Goal: Task Accomplishment & Management: Manage account settings

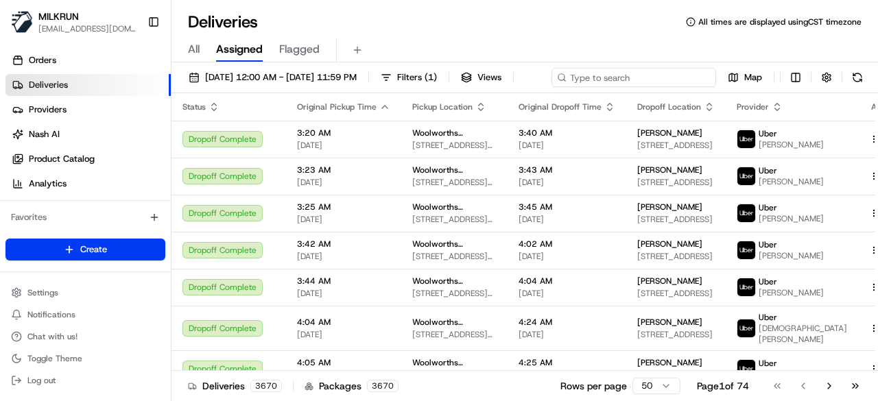
paste input "07ef772f-dcf3-4337-b4e1-d91f971999ec"
click at [650, 73] on div "21/08/2025 12:00 AM - 21/08/2025 11:59 PM Filters ( 1 ) Views 07ef772f-dcf3-433…" at bounding box center [525, 80] width 707 height 25
type input "07ef772f-dcf3-4337-b4e1-d91f971999ec"
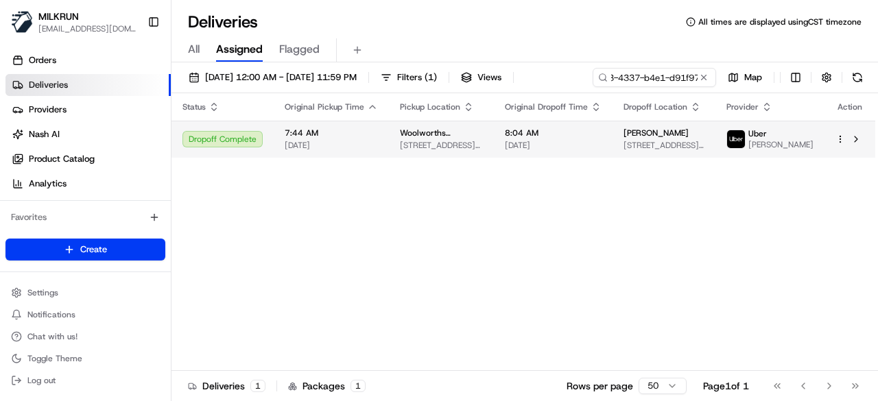
click at [613, 158] on td "8:04 AM 21/08/2025" at bounding box center [553, 139] width 119 height 37
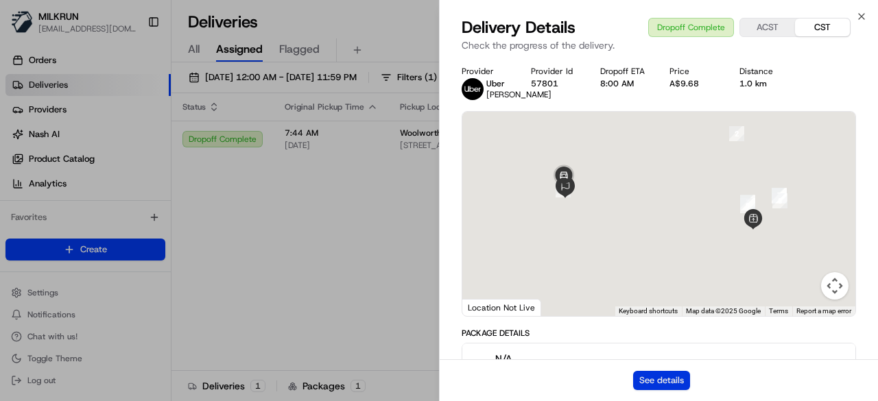
click at [660, 377] on button "See details" at bounding box center [661, 380] width 57 height 19
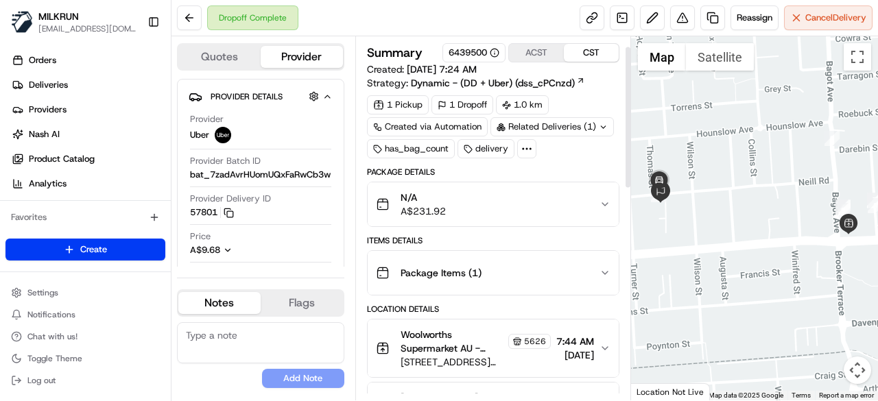
scroll to position [69, 0]
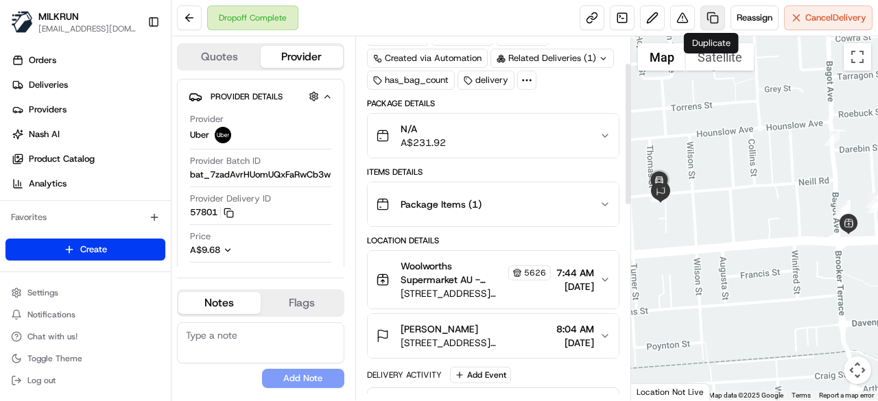
click at [712, 17] on link at bounding box center [713, 17] width 25 height 25
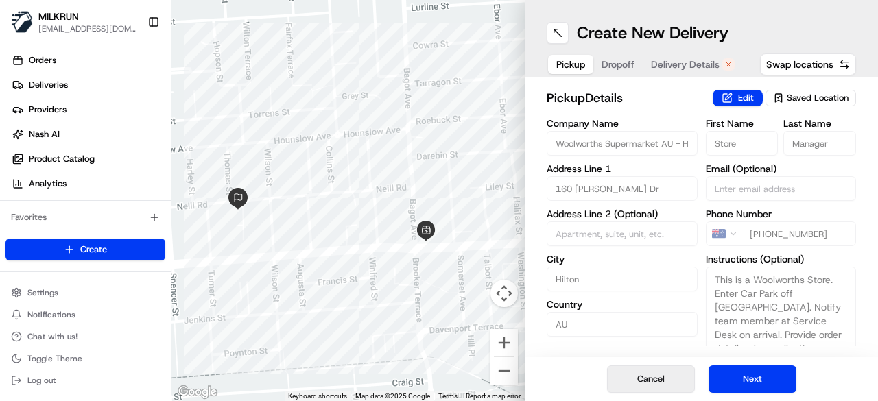
click at [633, 383] on button "Cancel" at bounding box center [651, 379] width 88 height 27
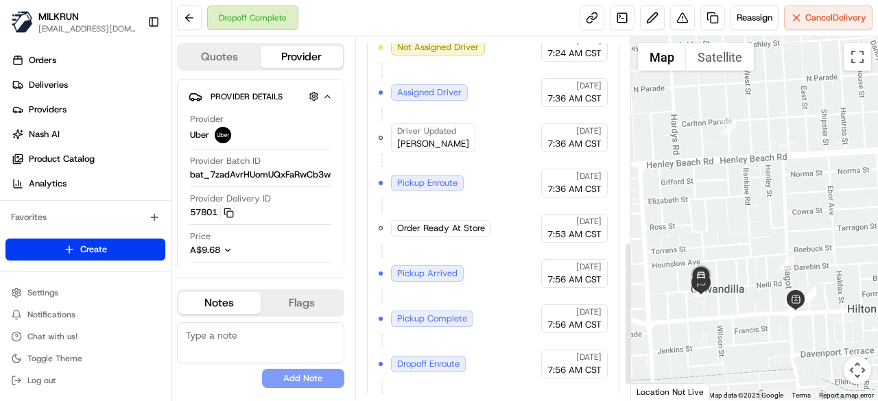
scroll to position [559, 0]
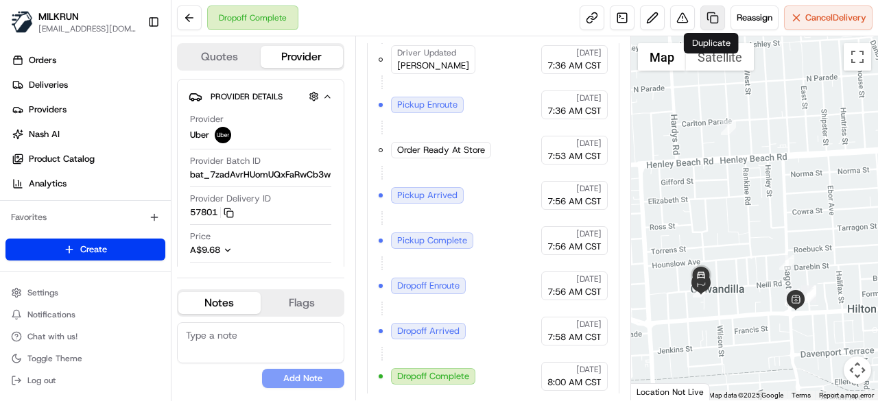
click at [711, 24] on link at bounding box center [713, 17] width 25 height 25
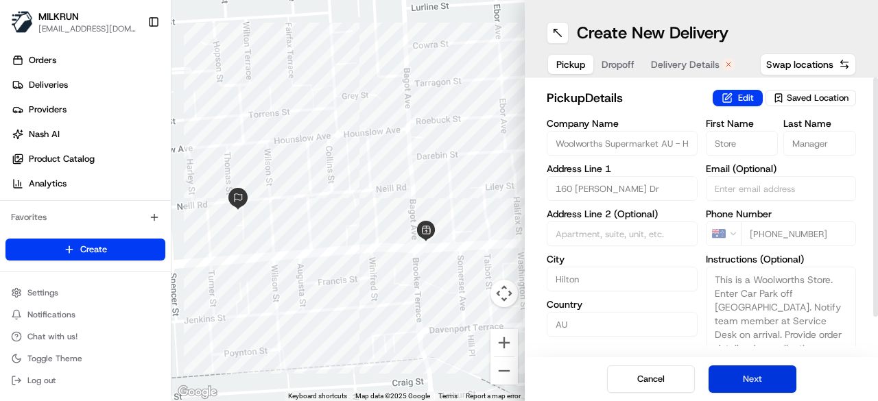
click at [753, 380] on button "Next" at bounding box center [753, 379] width 88 height 27
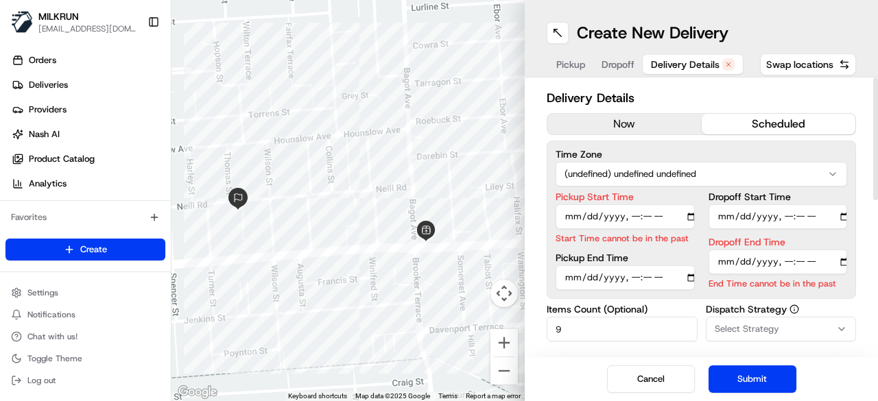
click at [652, 108] on div "Delivery Details now scheduled Time Zone (undefined) undefined undefined Pickup…" at bounding box center [701, 384] width 309 height 591
click at [654, 124] on button "now" at bounding box center [625, 124] width 154 height 21
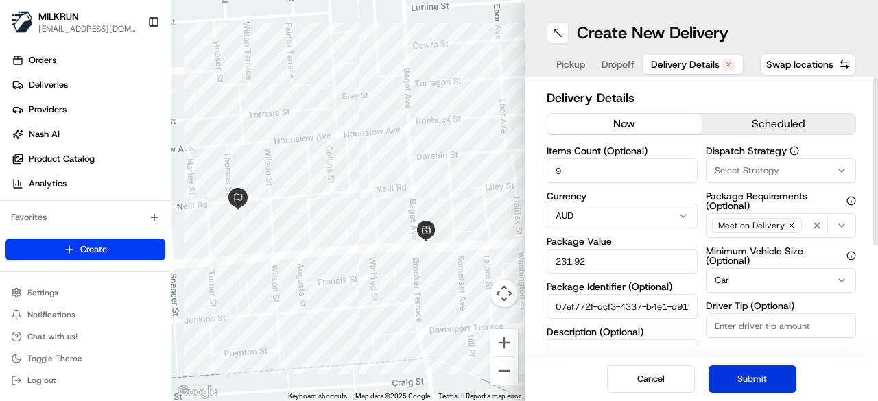
click at [777, 377] on button "Submit" at bounding box center [753, 379] width 88 height 27
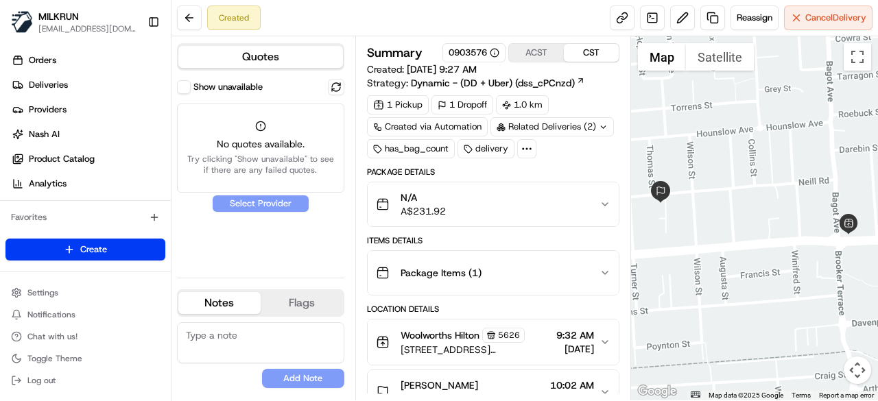
drag, startPoint x: 183, startPoint y: 88, endPoint x: 171, endPoint y: 1, distance: 88.0
click at [183, 87] on button "Show unavailable" at bounding box center [184, 87] width 14 height 14
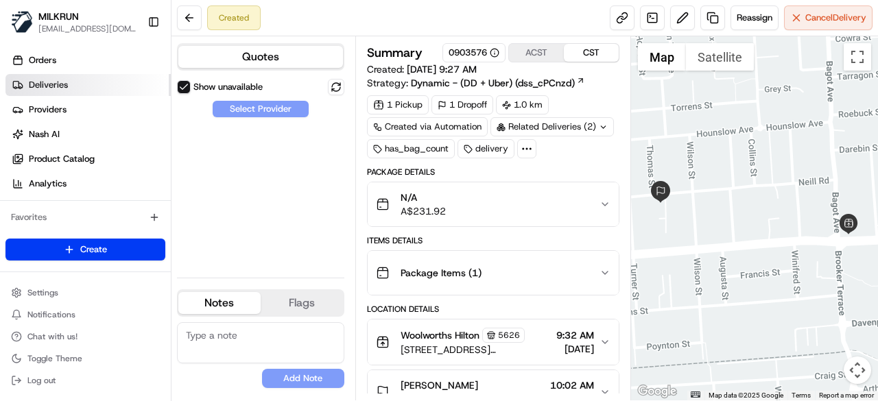
click at [93, 85] on link "Deliveries" at bounding box center [87, 85] width 165 height 22
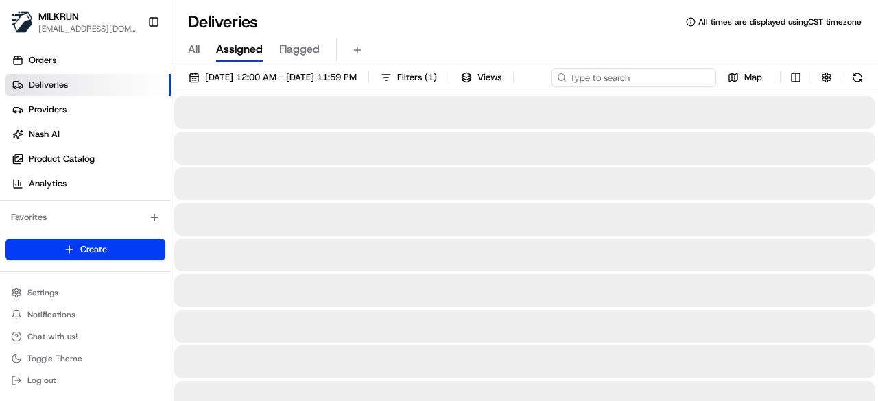
click at [639, 78] on div "21/08/2025 12:00 AM - 21/08/2025 11:59 PM Filters ( 1 ) Views Map" at bounding box center [525, 80] width 707 height 25
paste input "07ef772f-dcf3-4337-b4e1-d91f971999ec"
type input "07ef772f-dcf3-4337-b4e1-d91f971999ec"
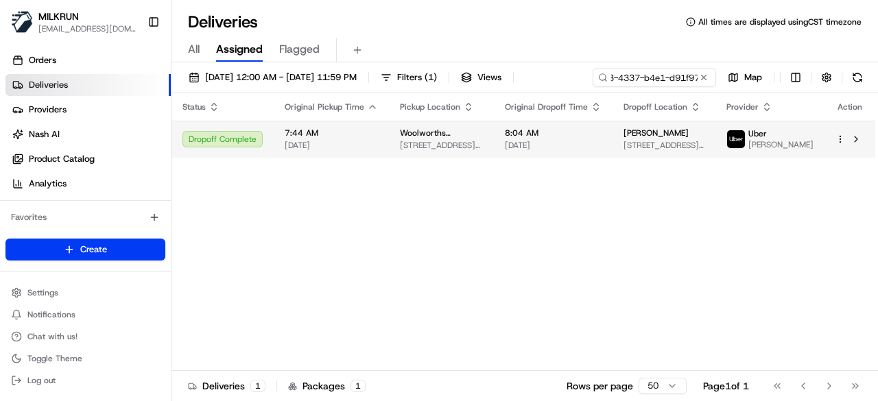
click at [574, 158] on td "8:04 AM 21/08/2025" at bounding box center [553, 139] width 119 height 37
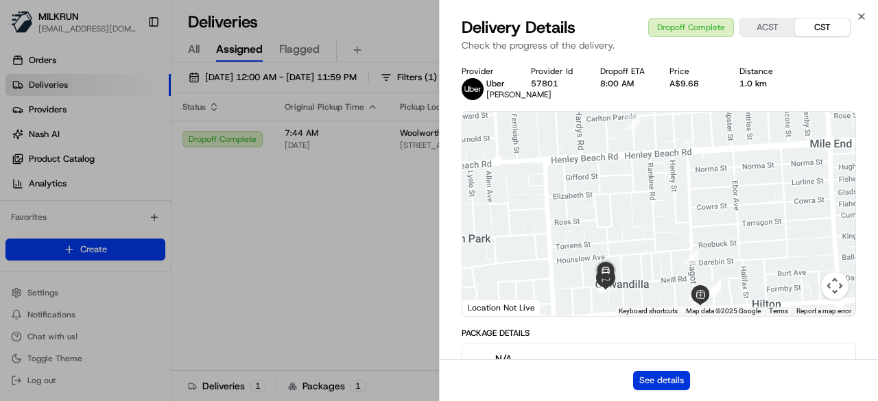
click at [671, 386] on button "See details" at bounding box center [661, 380] width 57 height 19
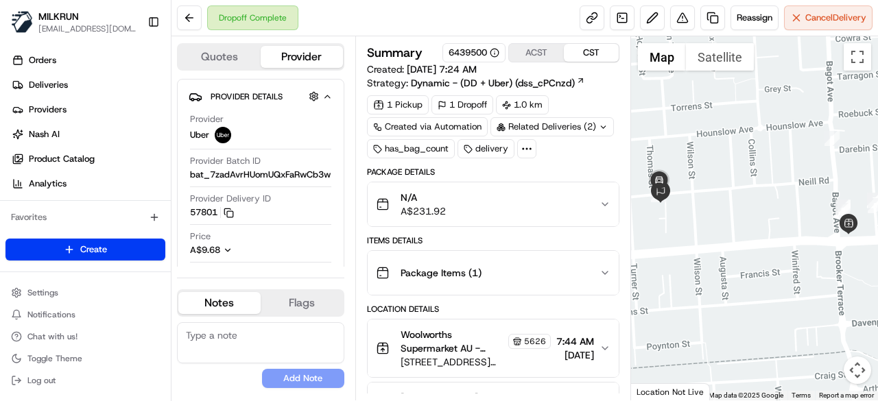
click at [589, 130] on div "Related Deliveries (2)" at bounding box center [553, 126] width 124 height 19
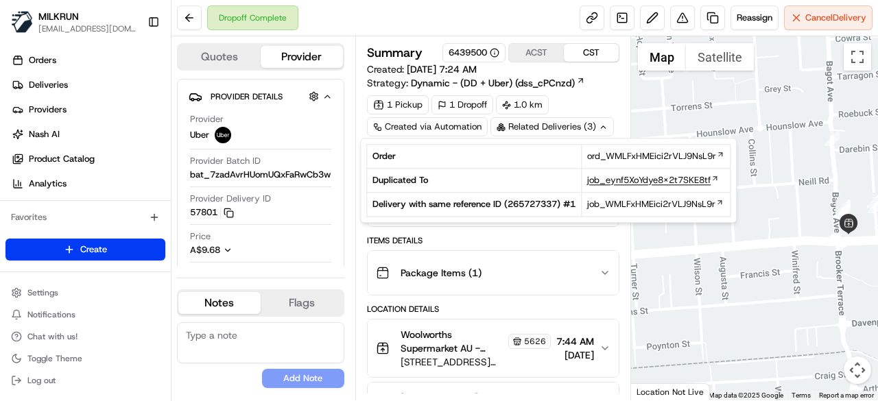
click at [635, 182] on span "job_eynf5XoYdye8x2t7SKE8tf" at bounding box center [649, 180] width 124 height 12
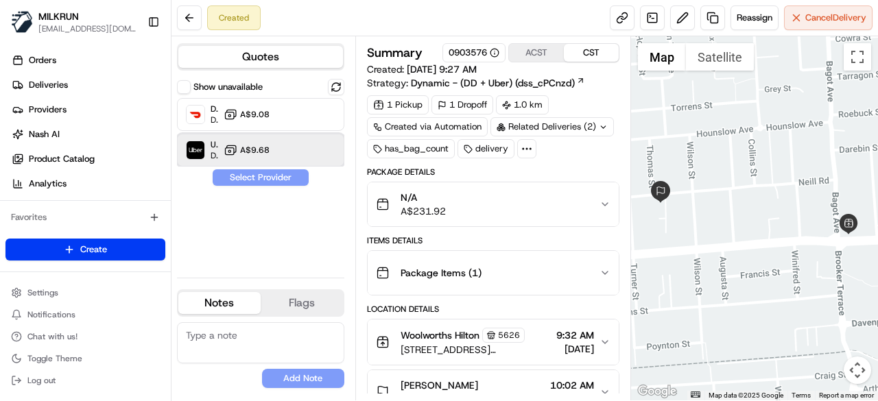
click at [281, 153] on div "Uber Dropoff ETA 22 minutes A$9.68" at bounding box center [260, 150] width 167 height 33
click at [286, 178] on button "Assign Provider" at bounding box center [260, 177] width 97 height 16
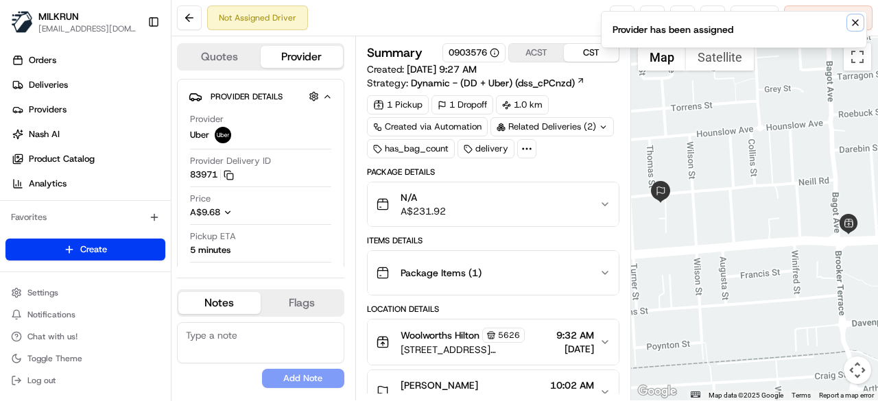
click at [857, 19] on icon "Notifications (F8)" at bounding box center [855, 22] width 11 height 11
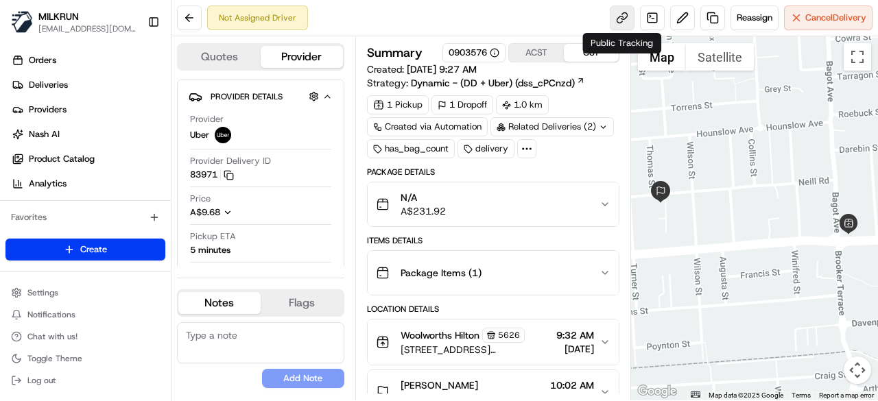
click at [613, 19] on link at bounding box center [622, 17] width 25 height 25
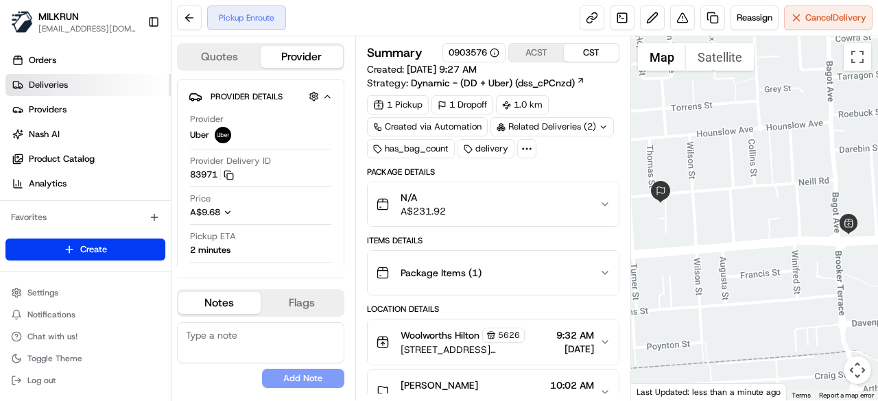
click at [97, 79] on link "Deliveries" at bounding box center [87, 85] width 165 height 22
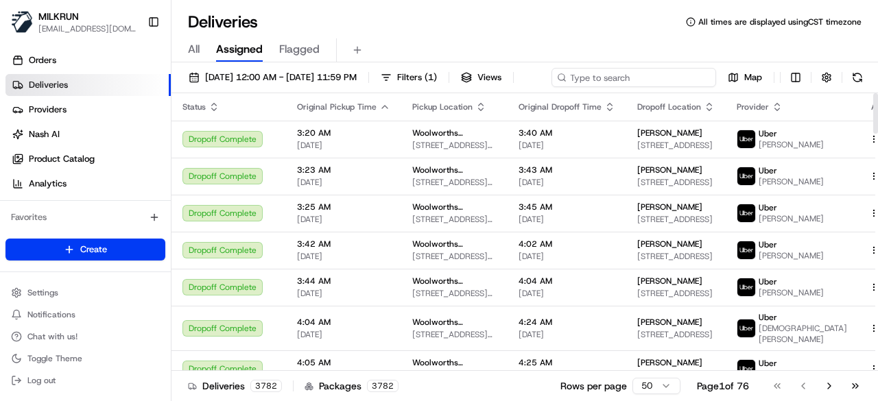
click at [640, 80] on div "[DATE] 12:00 AM - [DATE] 11:59 PM Filters ( 1 ) Views Map" at bounding box center [525, 80] width 707 height 25
paste input "780073ee-368e-45bd-a31b-688bb3f2d79f"
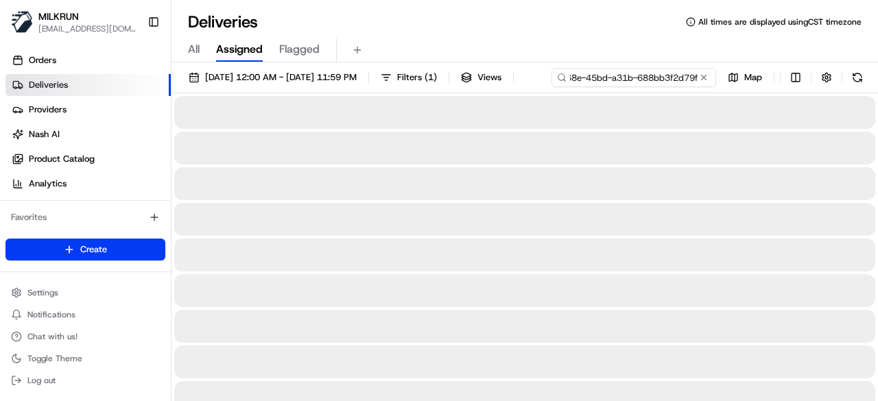
type input "780073ee-368e-45bd-a31b-688bb3f2d79f"
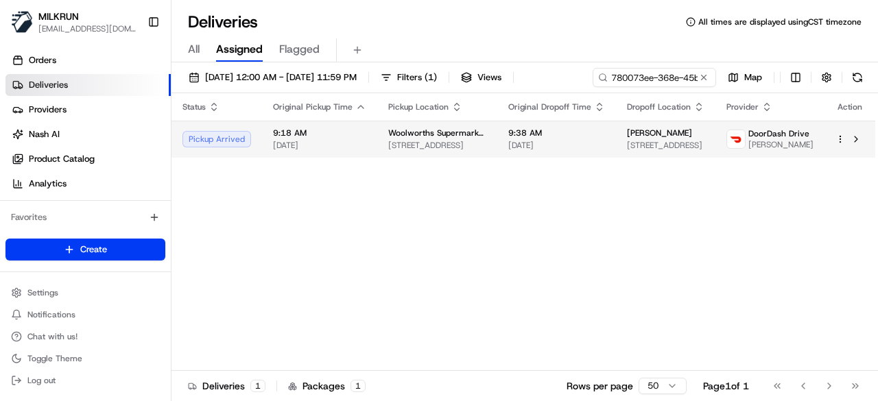
click at [532, 172] on div "Status Original Pickup Time Pickup Location Original Dropoff Time Dropoff Locat…" at bounding box center [524, 232] width 704 height 278
click at [556, 137] on span "9:38 AM" at bounding box center [556, 133] width 97 height 11
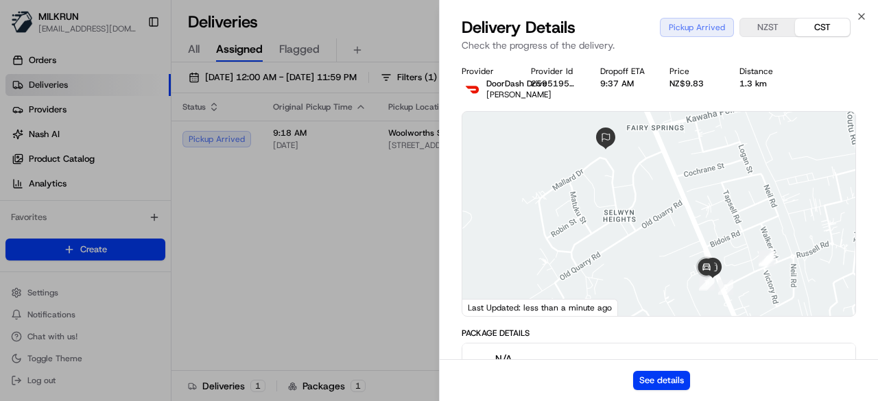
click at [672, 370] on div "See details" at bounding box center [659, 381] width 438 height 42
click at [660, 376] on button "See details" at bounding box center [661, 380] width 57 height 19
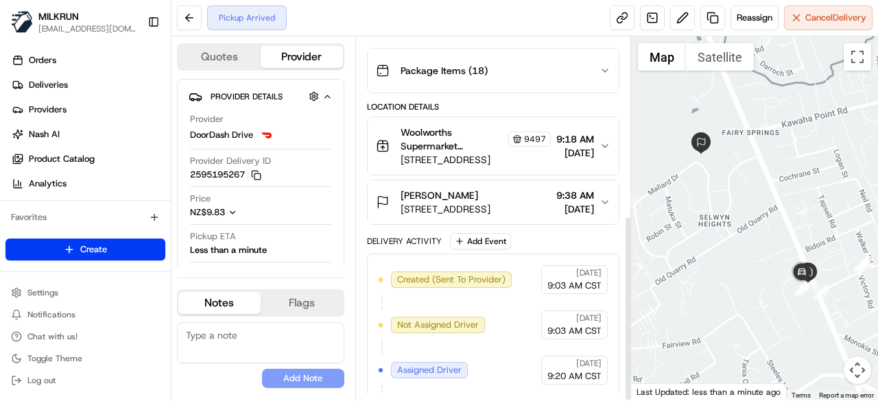
scroll to position [348, 0]
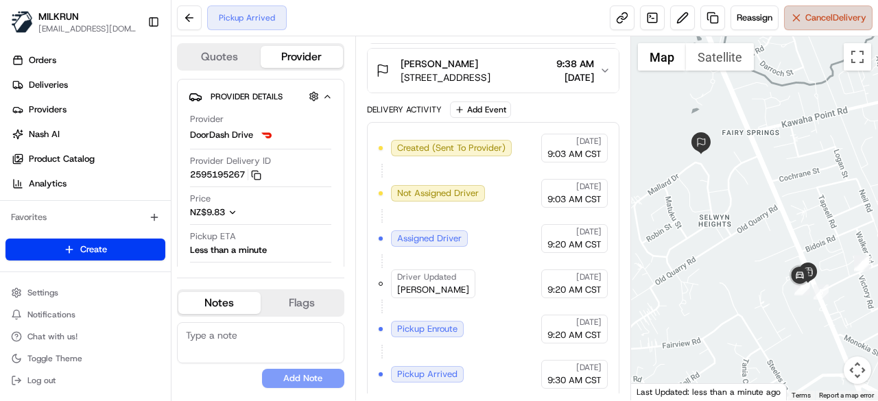
click at [823, 19] on span "Cancel Delivery" at bounding box center [836, 18] width 61 height 12
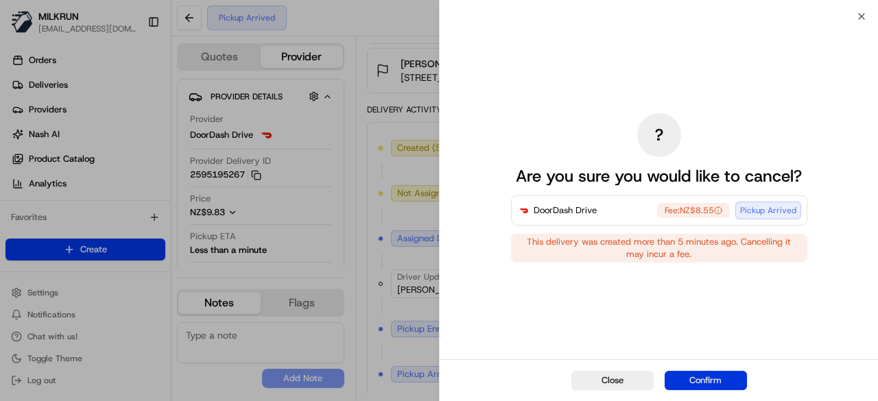
click at [717, 373] on button "Confirm" at bounding box center [706, 380] width 82 height 19
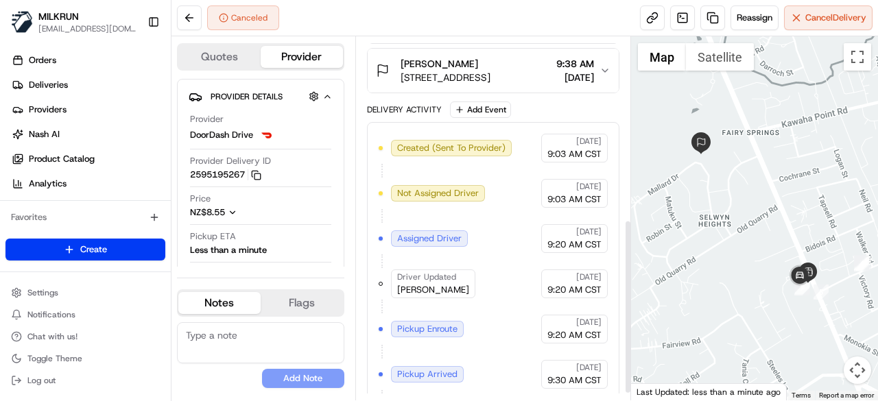
scroll to position [392, 0]
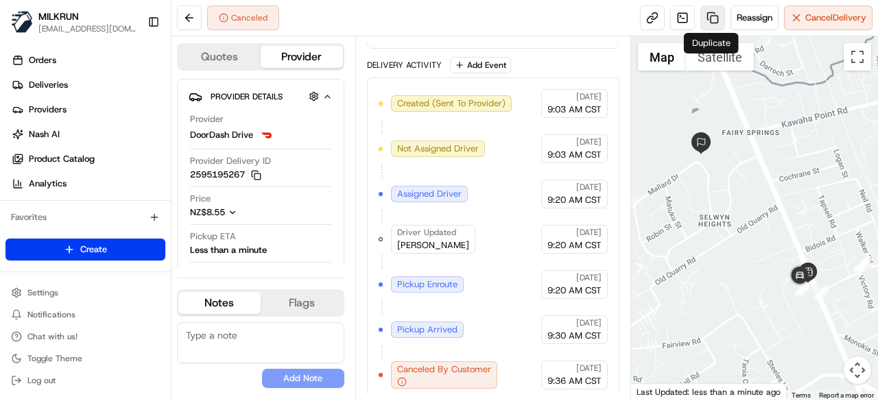
click at [716, 15] on link at bounding box center [713, 17] width 25 height 25
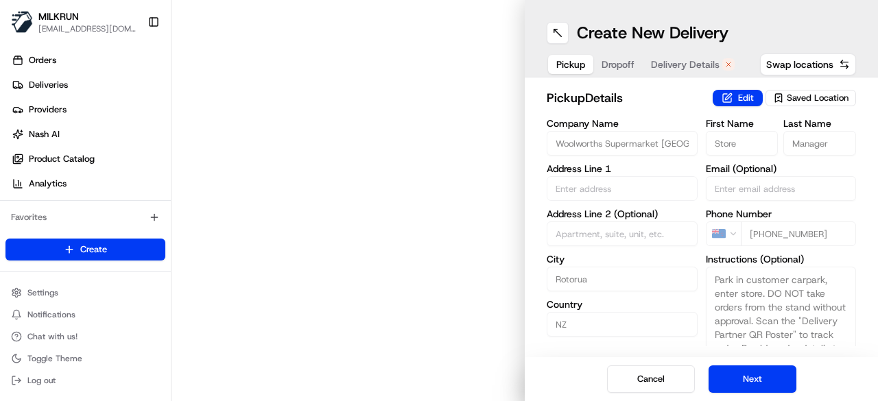
type input "[STREET_ADDRESS]"
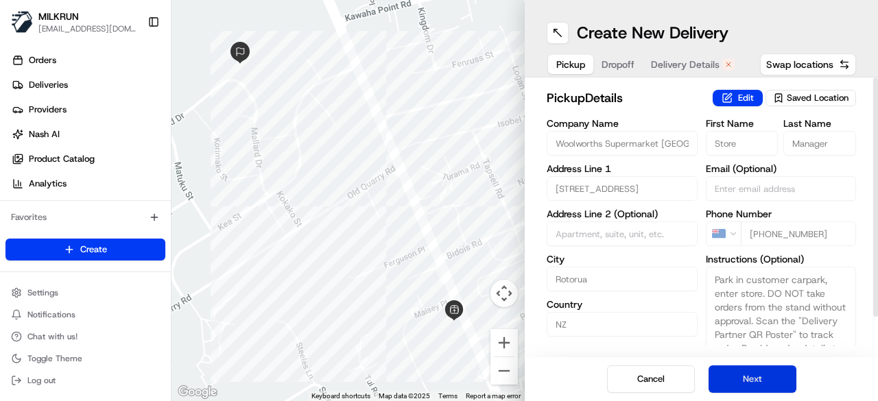
click at [758, 385] on button "Next" at bounding box center [753, 379] width 88 height 27
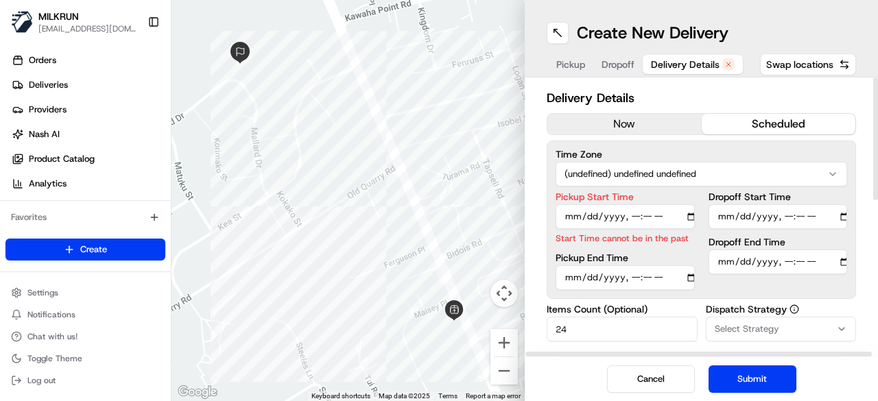
click at [692, 215] on input "Pickup Start Time" at bounding box center [625, 216] width 139 height 25
type input "2025-08-21T10:17"
click at [532, 234] on div "Delivery Details now scheduled Time Zone (undefined) undefined undefined Pickup…" at bounding box center [701, 218] width 353 height 280
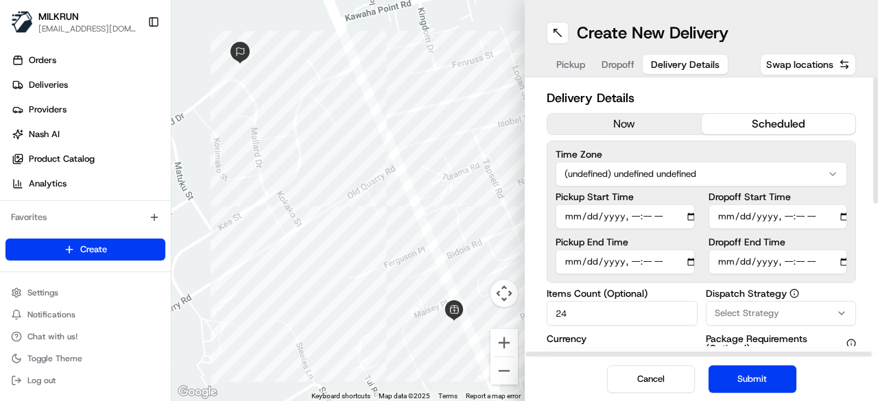
click at [843, 261] on input "Dropoff End Time" at bounding box center [778, 262] width 139 height 25
type input "2025-08-21T10:37"
click at [531, 238] on div "Delivery Details now scheduled Time Zone (undefined) undefined undefined Pickup…" at bounding box center [701, 218] width 353 height 280
click at [750, 373] on button "Submit" at bounding box center [753, 379] width 88 height 27
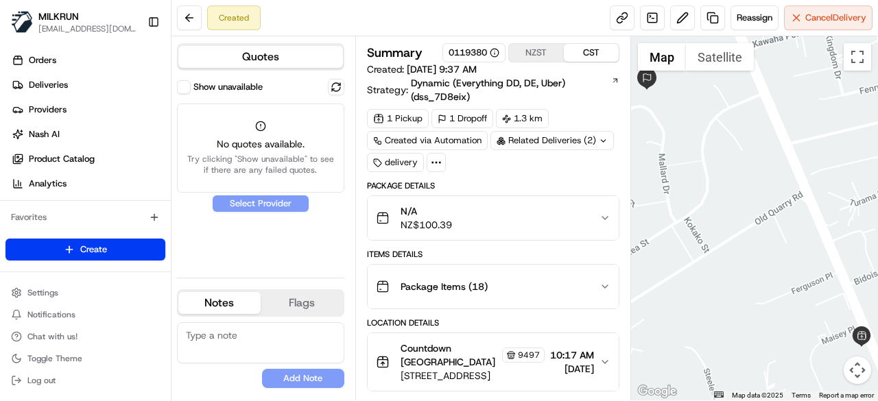
click at [187, 84] on button "Show unavailable" at bounding box center [184, 87] width 14 height 14
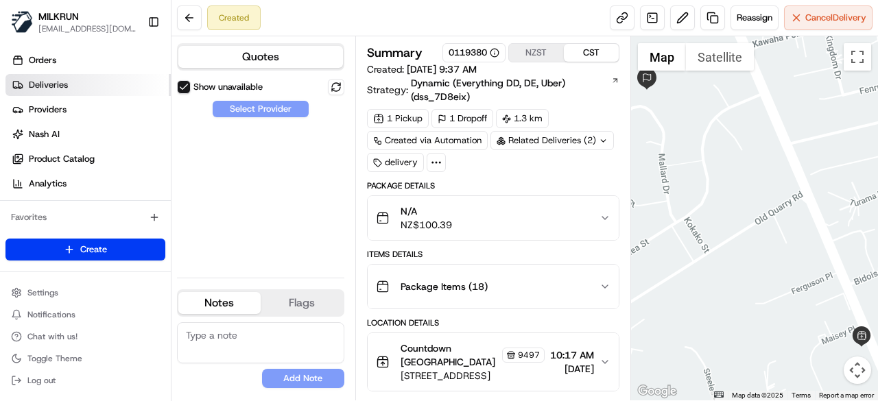
click at [108, 91] on link "Deliveries" at bounding box center [87, 85] width 165 height 22
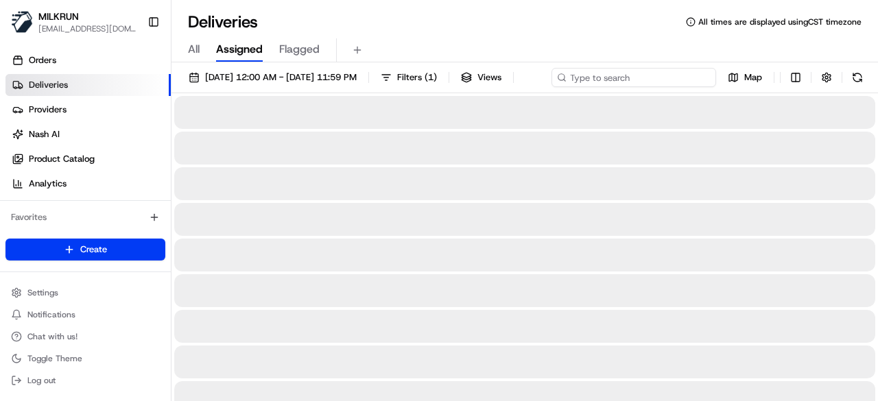
paste input "780073ee-368e-45bd-a31b-688bb3f2d79f"
click at [640, 76] on div "[DATE] 12:00 AM - [DATE] 11:59 PM Filters ( 1 ) Views Map" at bounding box center [525, 80] width 707 height 25
type input "780073ee-368e-45bd-a31b-688bb3f2d79f"
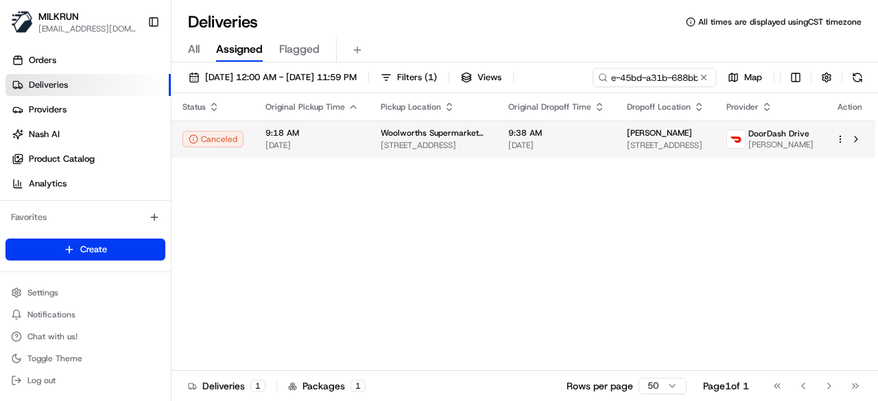
click at [564, 154] on body "MILKRUN creyes3@woolworths.com.au Toggle Sidebar Orders Deliveries Providers Na…" at bounding box center [439, 200] width 878 height 401
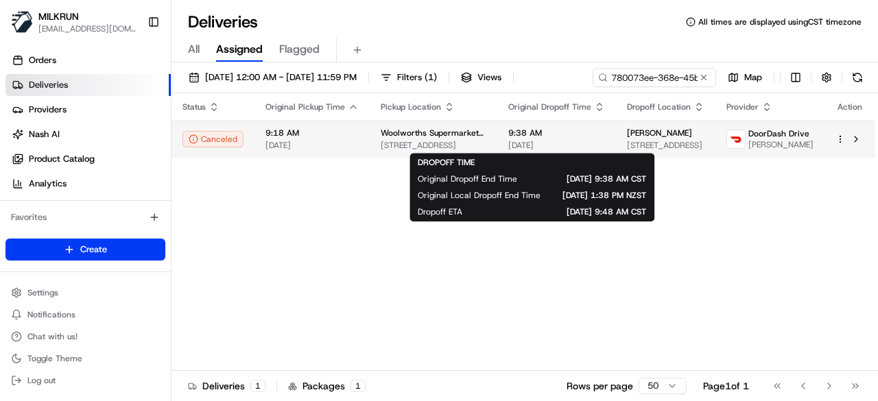
click at [567, 142] on span "[DATE]" at bounding box center [556, 145] width 97 height 11
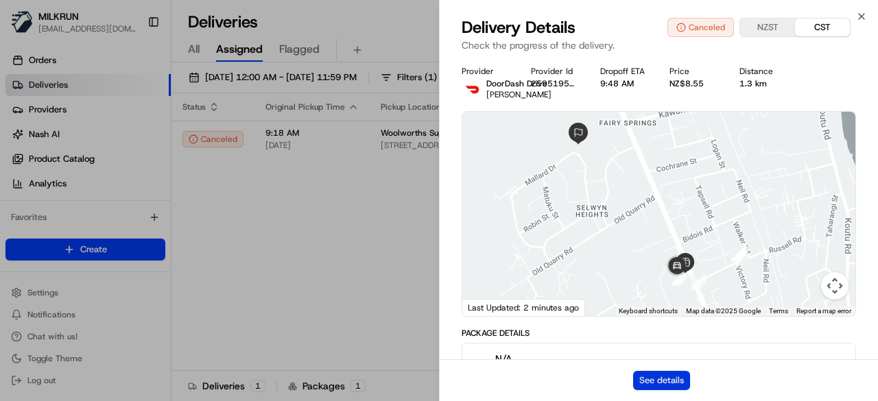
drag, startPoint x: 690, startPoint y: 379, endPoint x: 671, endPoint y: 378, distance: 19.3
click at [690, 379] on div "See details" at bounding box center [659, 381] width 438 height 42
click at [671, 378] on button "See details" at bounding box center [661, 380] width 57 height 19
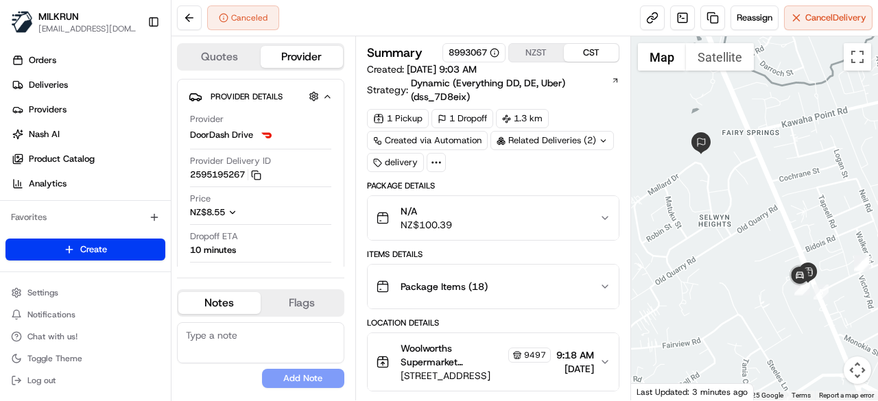
click at [587, 142] on div "Related Deliveries (2)" at bounding box center [553, 140] width 124 height 19
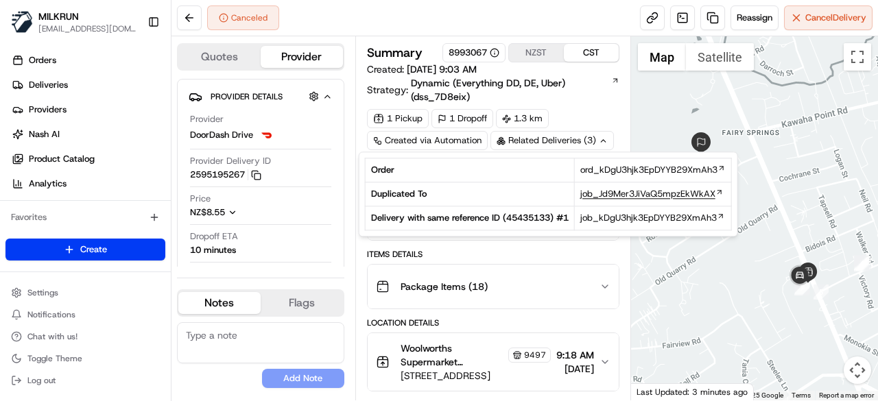
click at [605, 195] on span "job_Jd9Mer3JiVaQ5mpzEkWkAX" at bounding box center [648, 194] width 135 height 12
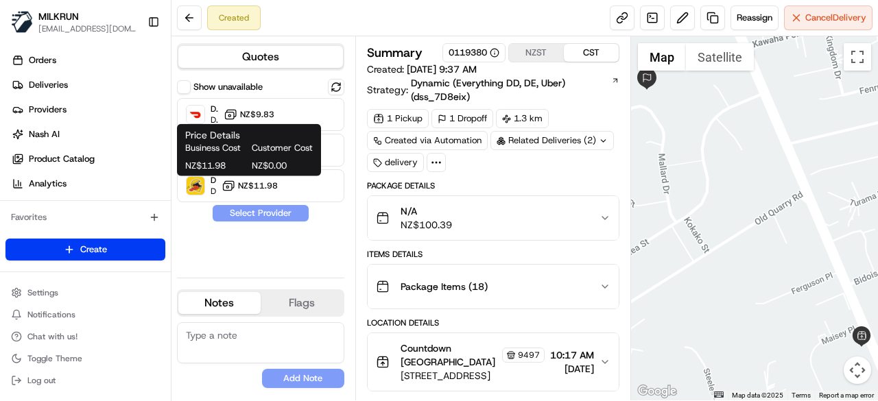
click at [295, 156] on div "Business Cost Customer Cost NZ$11.98 NZ$0.00" at bounding box center [249, 157] width 128 height 30
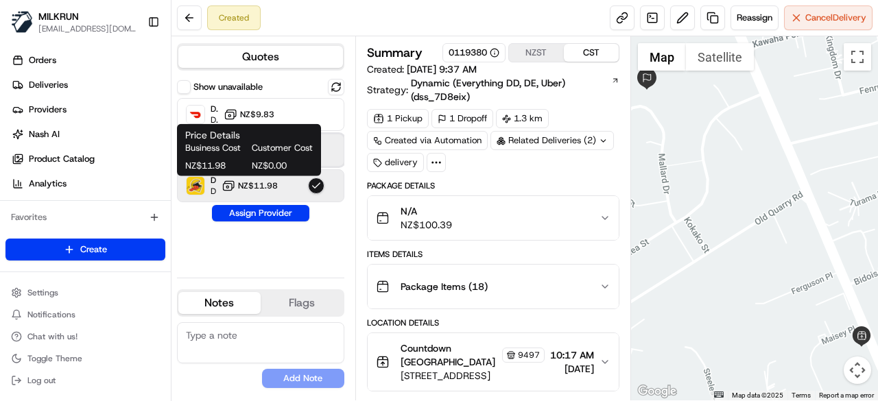
click at [327, 148] on div "Uber Dropoff ETA 57 minutes NZ$11.27" at bounding box center [260, 150] width 167 height 33
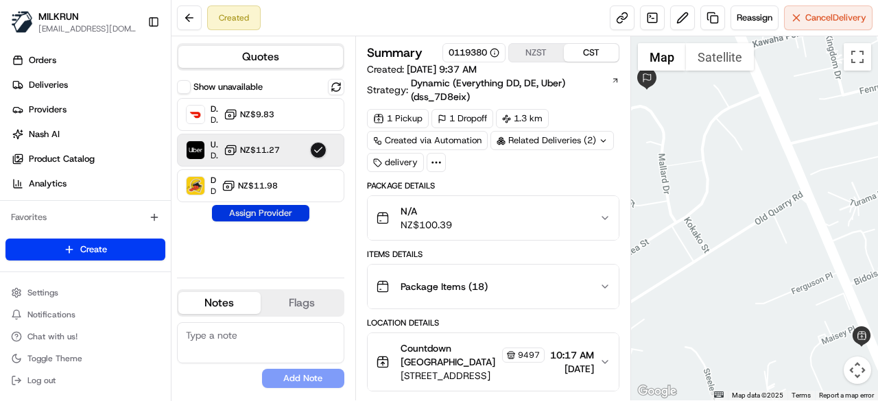
click at [279, 215] on button "Assign Provider" at bounding box center [260, 213] width 97 height 16
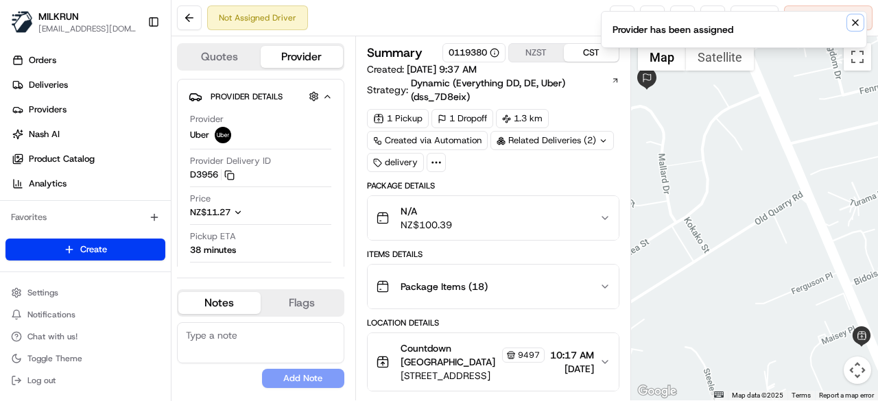
click at [859, 26] on icon "Notifications (F8)" at bounding box center [855, 22] width 11 height 11
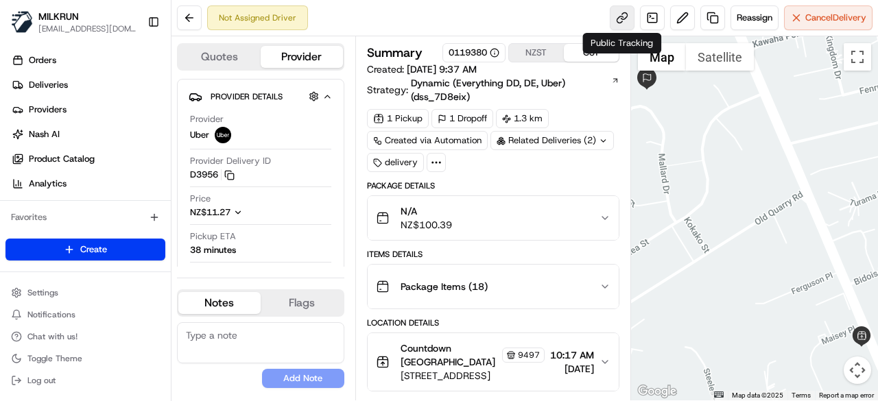
click at [623, 23] on link at bounding box center [622, 17] width 25 height 25
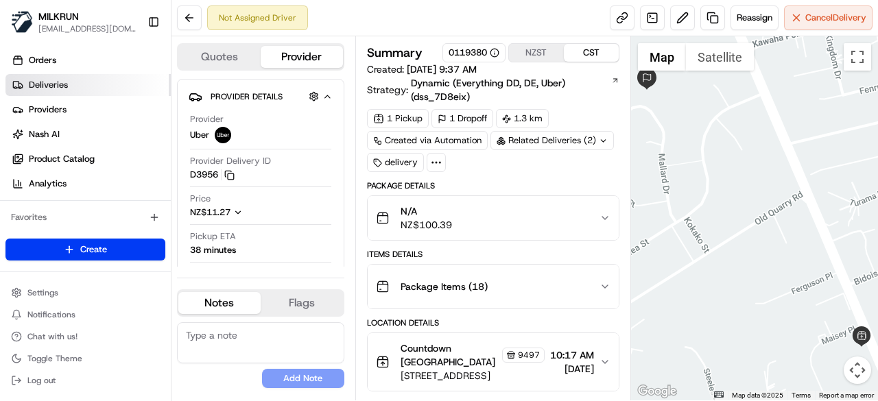
click at [106, 89] on link "Deliveries" at bounding box center [87, 85] width 165 height 22
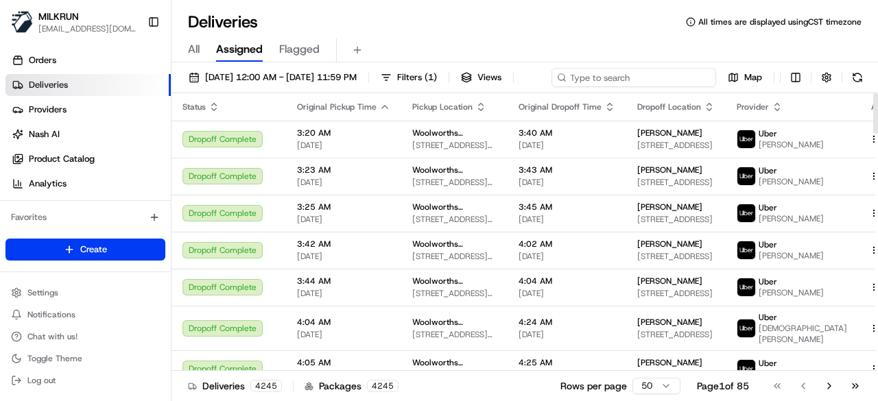
click at [637, 79] on div "21/08/2025 12:00 AM - 21/08/2025 11:59 PM Filters ( 1 ) Views Map" at bounding box center [525, 80] width 707 height 25
paste input "22eff7bd-885c-4fd2-8c40-e64284fd4a11"
type input "22eff7bd-885c-4fd2-8c40-e64284fd4a11"
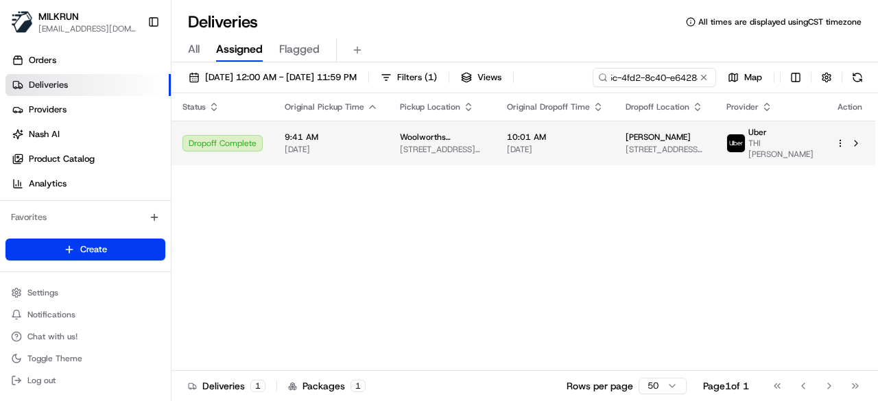
click at [590, 164] on div "Status Original Pickup Time Pickup Location Original Dropoff Time Dropoff Locat…" at bounding box center [524, 232] width 704 height 278
click at [594, 154] on span "[DATE]" at bounding box center [555, 149] width 97 height 11
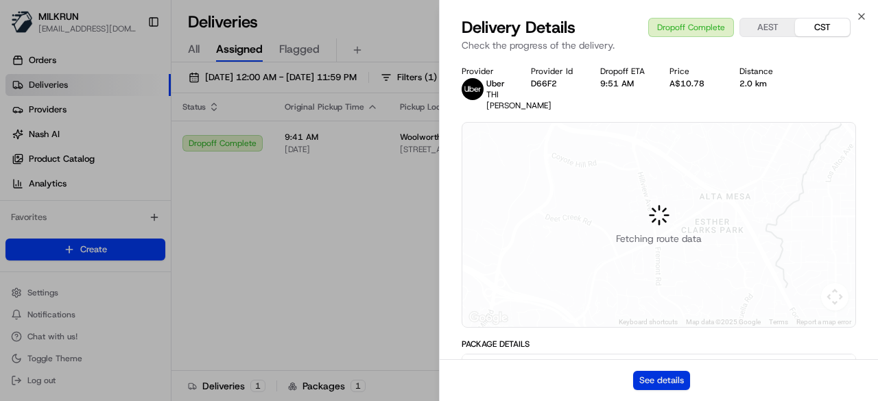
click at [676, 377] on button "See details" at bounding box center [661, 380] width 57 height 19
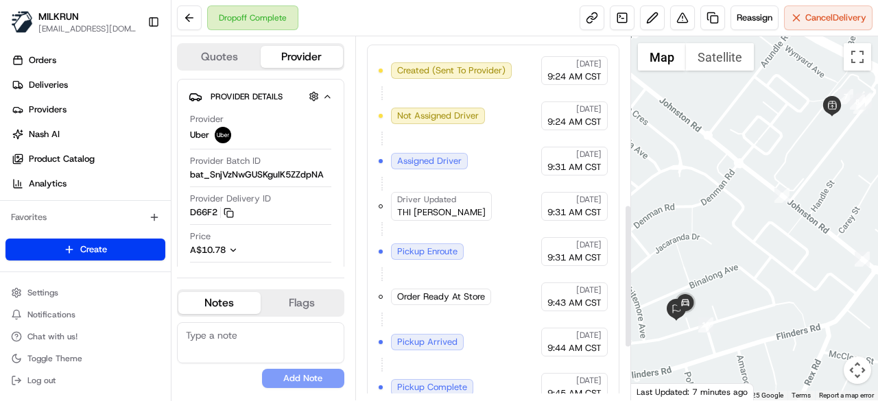
scroll to position [559, 0]
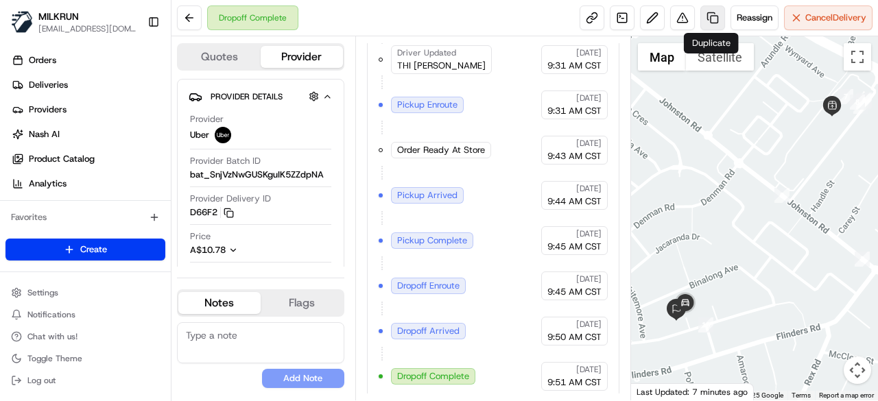
click at [711, 17] on link at bounding box center [713, 17] width 25 height 25
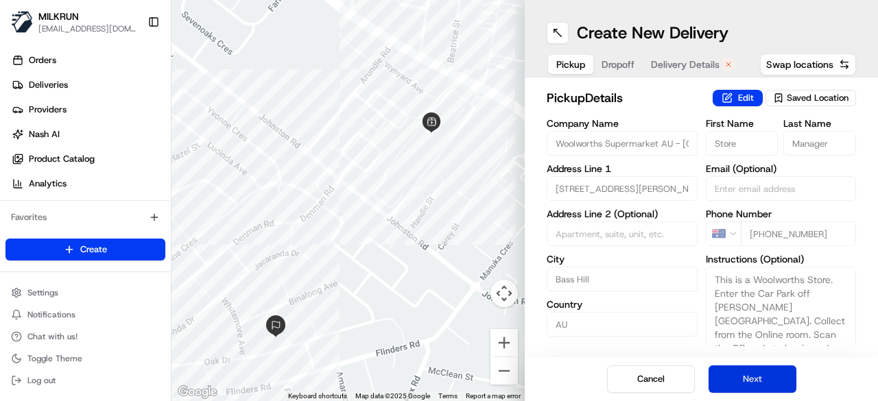
click at [734, 378] on button "Next" at bounding box center [753, 379] width 88 height 27
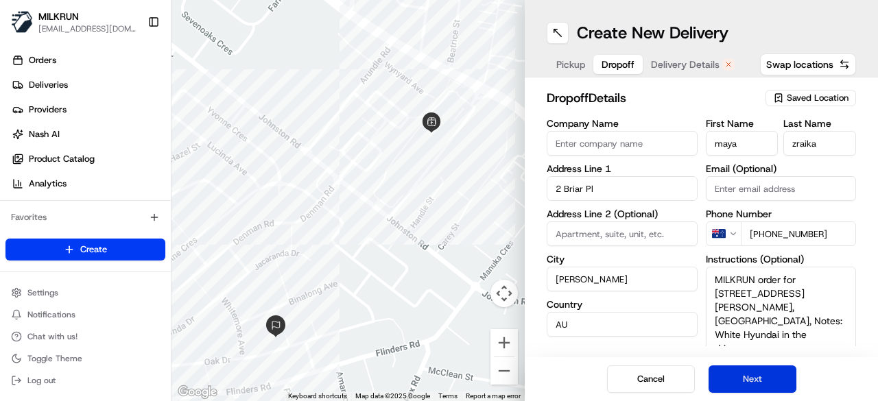
click at [734, 378] on button "Next" at bounding box center [753, 379] width 88 height 27
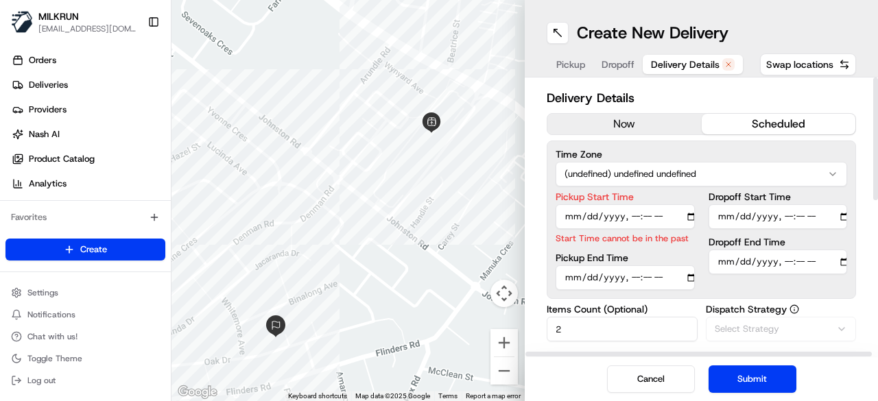
click at [642, 121] on button "now" at bounding box center [625, 124] width 154 height 21
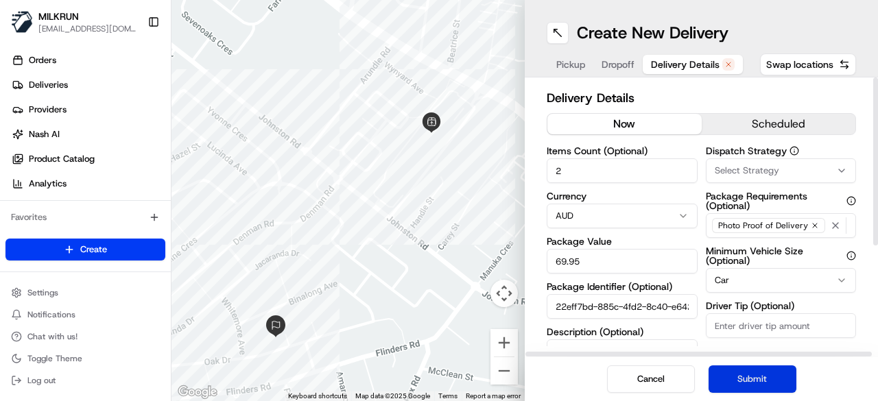
click at [749, 373] on button "Submit" at bounding box center [753, 379] width 88 height 27
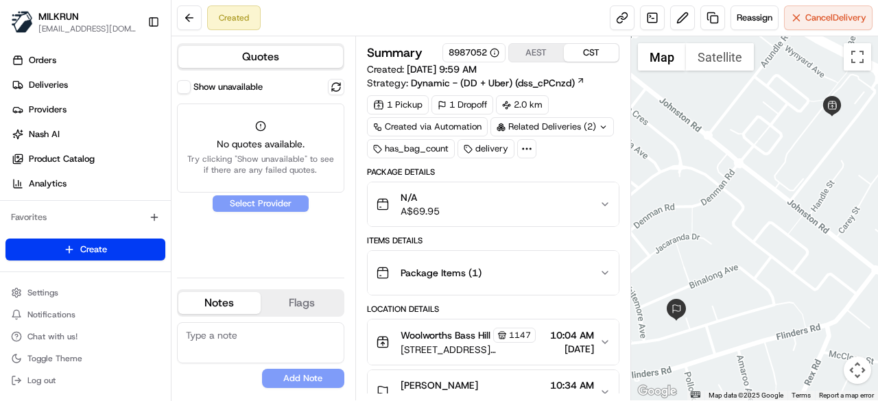
click at [180, 86] on button "Show unavailable" at bounding box center [184, 87] width 14 height 14
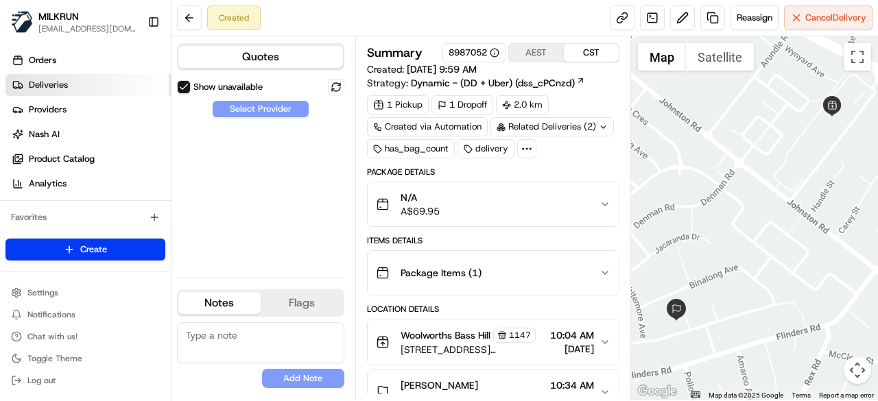
click at [93, 83] on link "Deliveries" at bounding box center [87, 85] width 165 height 22
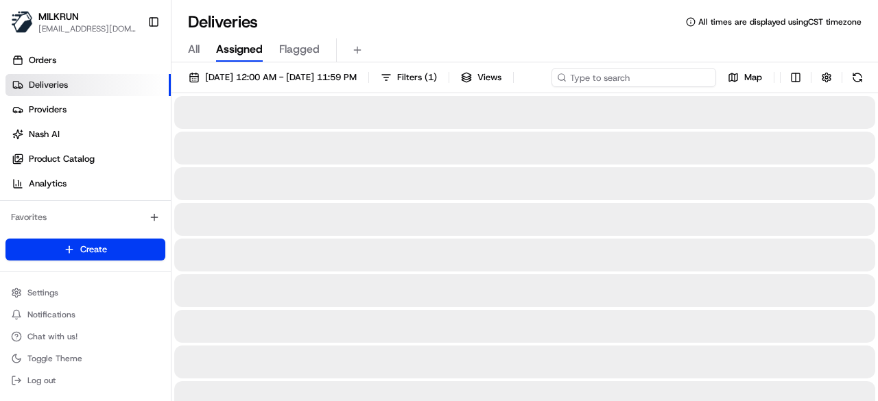
click at [638, 84] on input at bounding box center [634, 77] width 165 height 19
paste input "22eff7bd-885c-4fd2-8c40-e64284fd4a11"
type input "22eff7bd-885c-4fd2-8c40-e64284fd4a11"
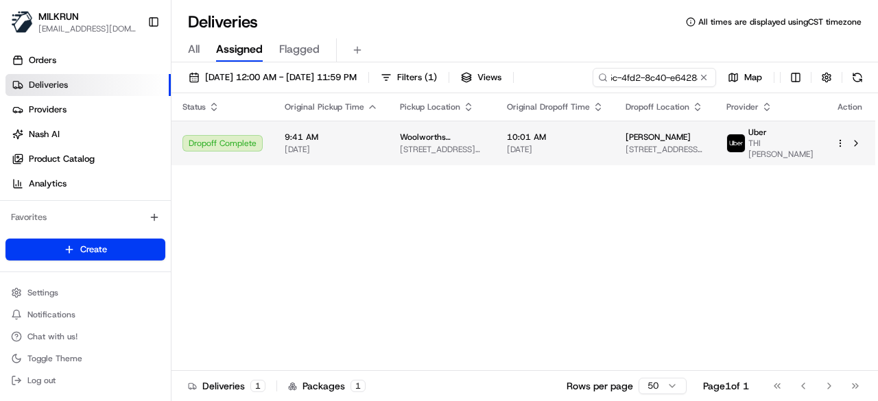
click at [614, 156] on td "10:01 AM 21/08/2025" at bounding box center [555, 143] width 119 height 45
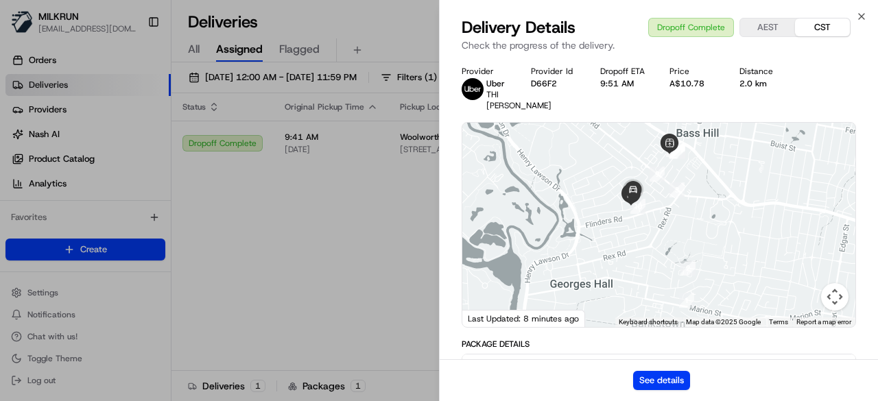
click at [680, 390] on button "See details" at bounding box center [661, 380] width 57 height 19
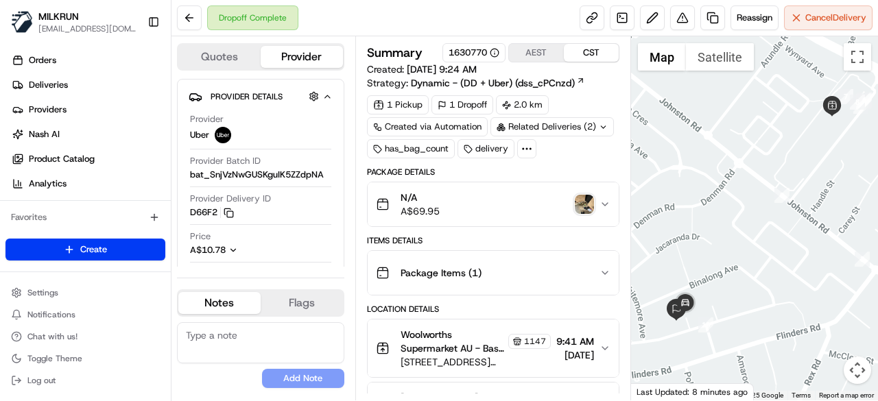
click at [592, 128] on div "Related Deliveries (2)" at bounding box center [553, 126] width 124 height 19
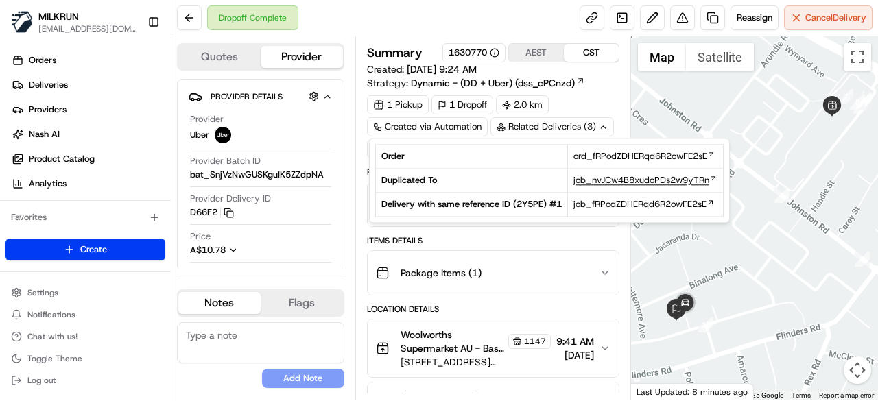
click at [641, 178] on span "job_nvJCw4B8xudoPDs2w9yTRn" at bounding box center [642, 180] width 136 height 12
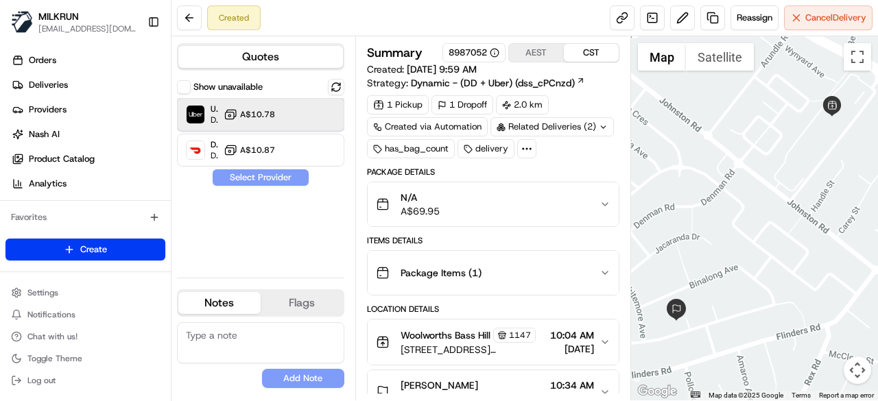
click at [323, 108] on div "Uber Dropoff ETA 22 minutes A$10.78" at bounding box center [260, 114] width 167 height 33
click at [285, 177] on button "Assign Provider" at bounding box center [260, 177] width 97 height 16
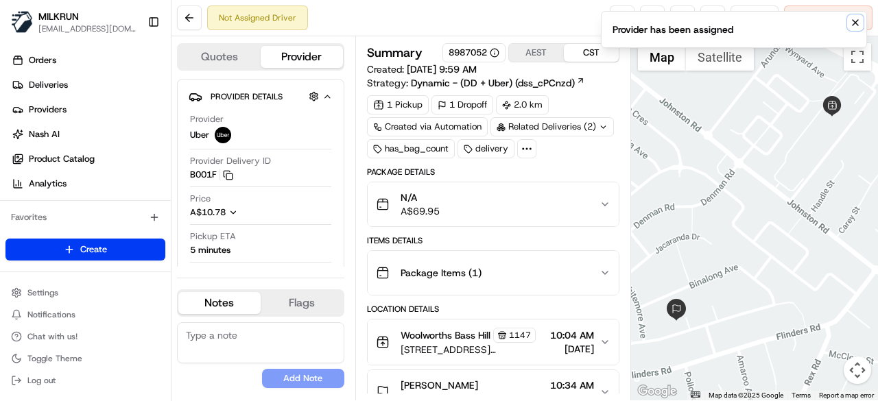
click at [859, 17] on icon "Notifications (F8)" at bounding box center [855, 22] width 11 height 11
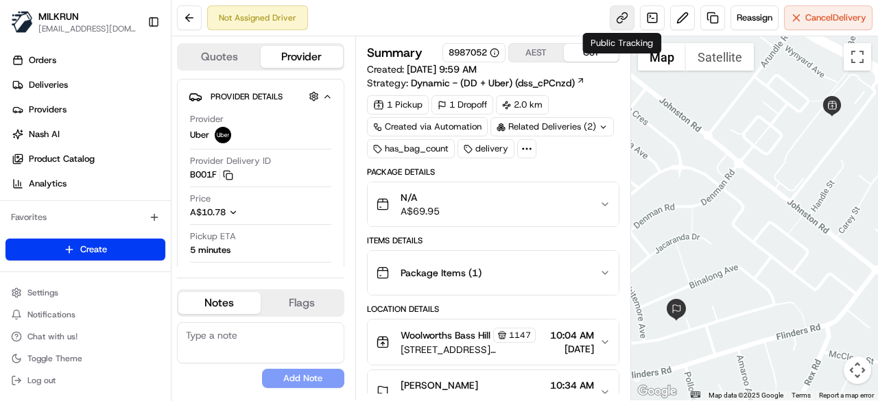
click at [622, 14] on link at bounding box center [622, 17] width 25 height 25
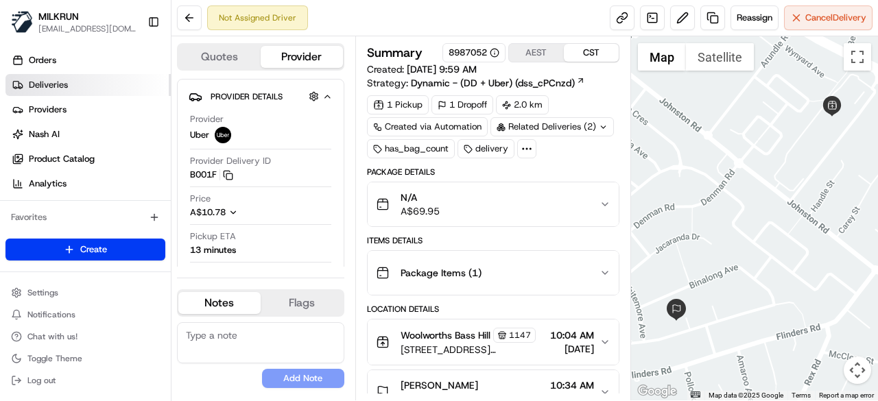
click at [123, 94] on link "Deliveries" at bounding box center [87, 85] width 165 height 22
